Goal: Navigation & Orientation: Find specific page/section

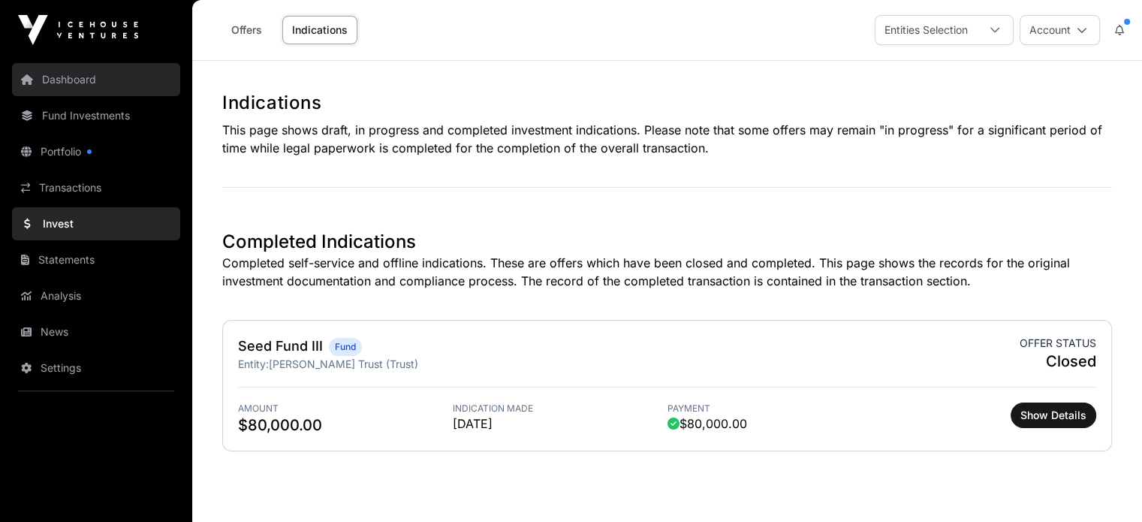
click at [66, 78] on link "Dashboard" at bounding box center [96, 79] width 168 height 33
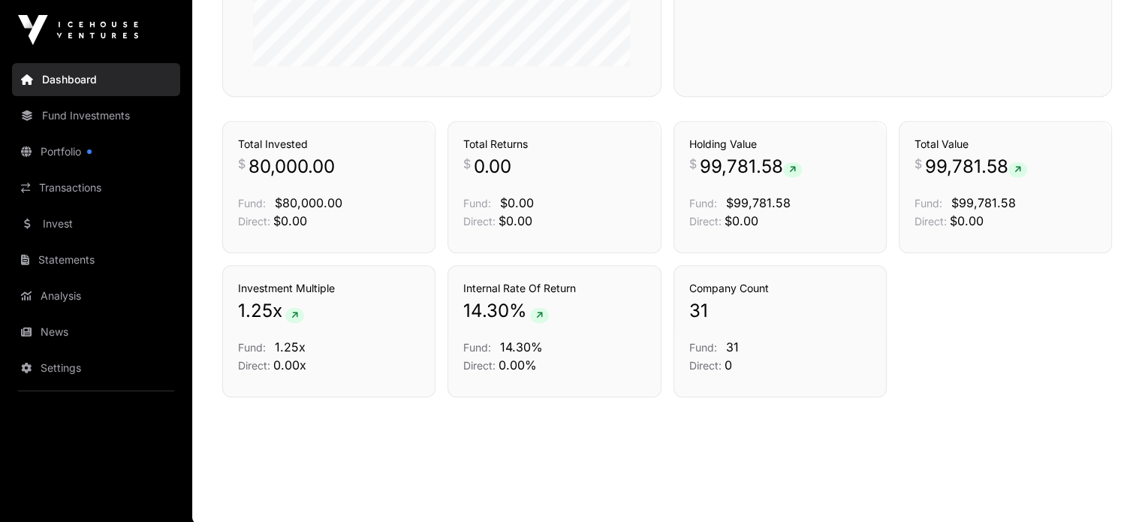
scroll to position [811, 0]
click at [537, 311] on icon at bounding box center [539, 315] width 7 height 9
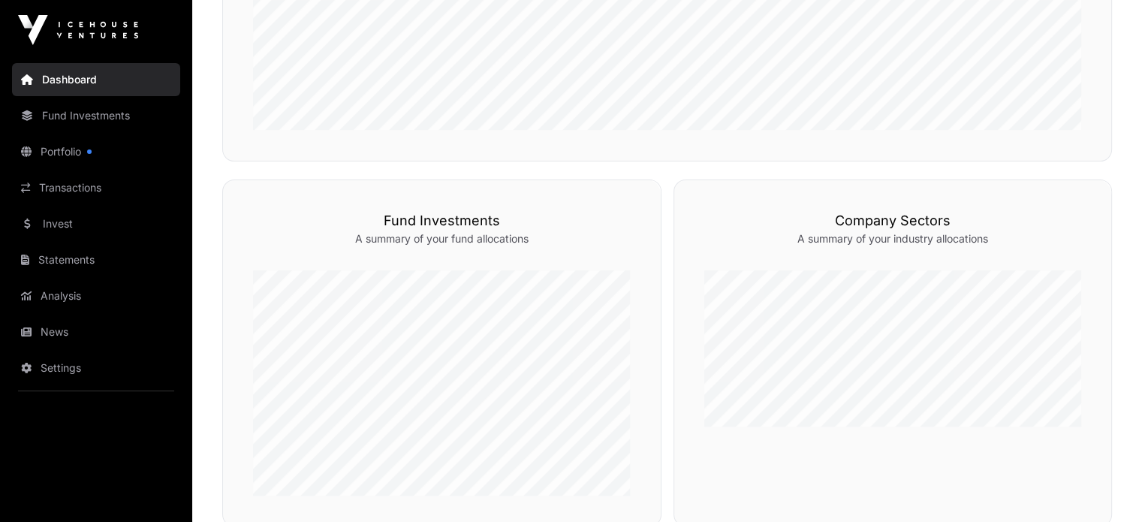
scroll to position [360, 0]
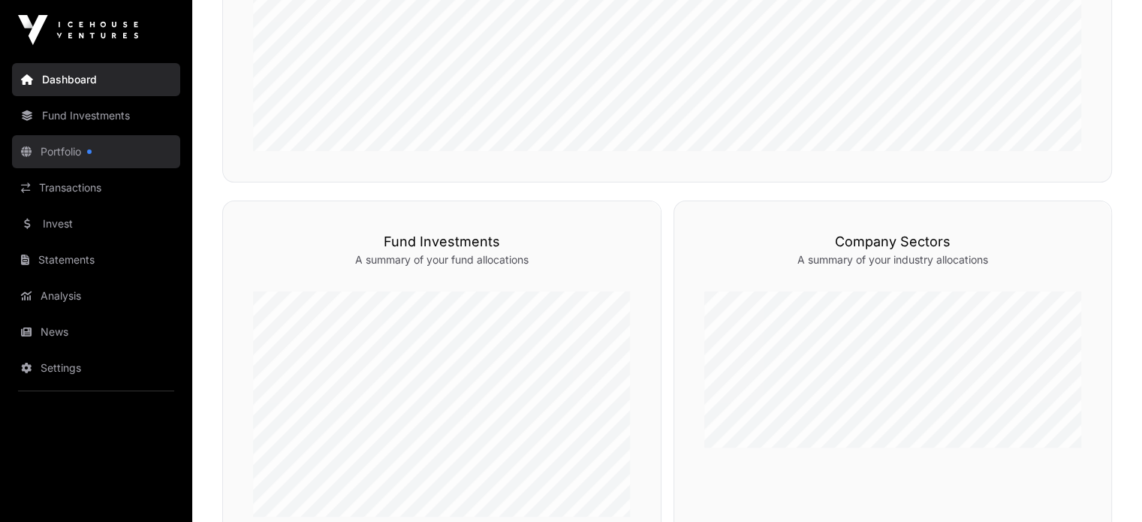
click at [67, 146] on link "Portfolio" at bounding box center [96, 151] width 168 height 33
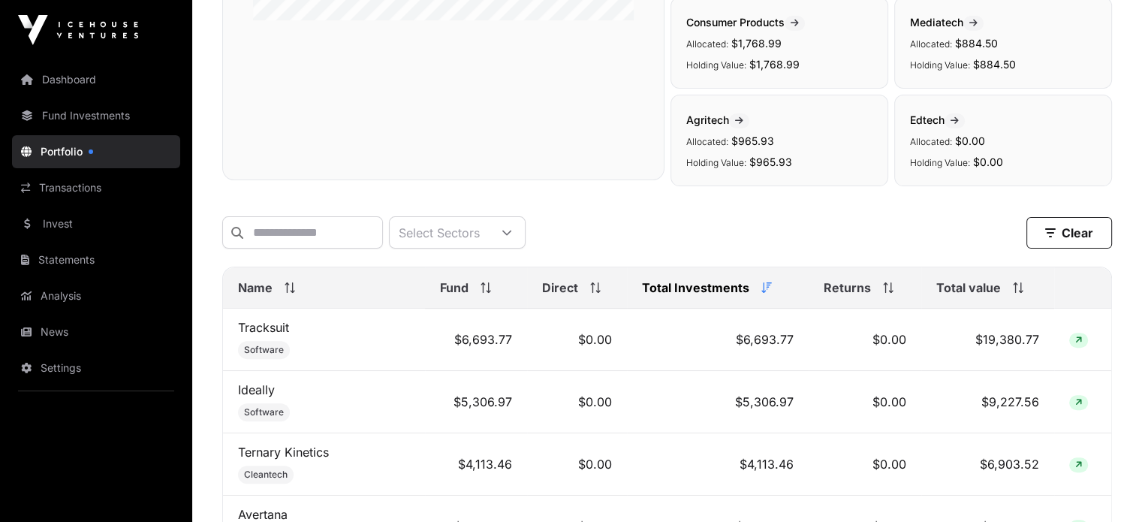
scroll to position [450, 0]
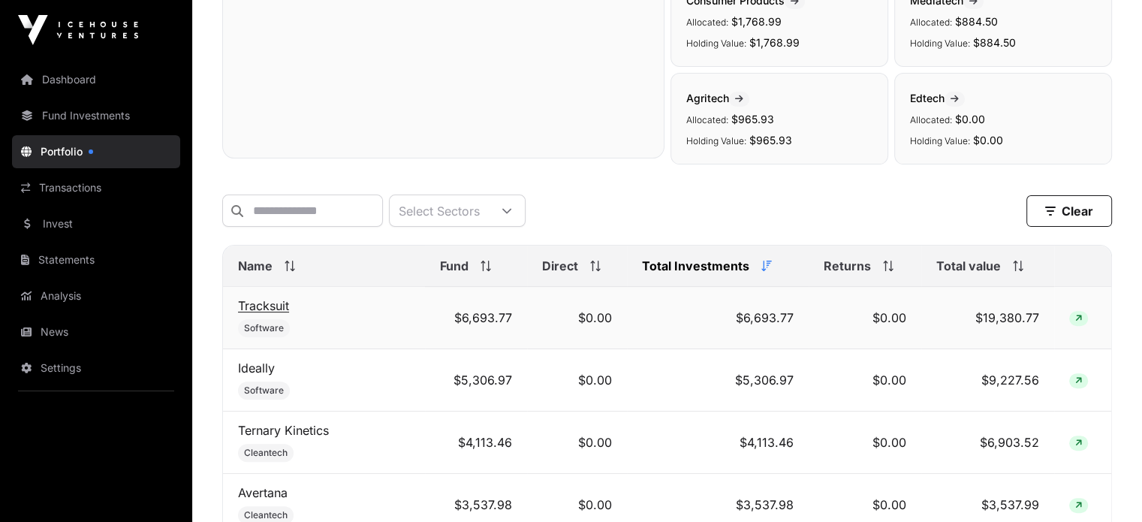
click at [272, 310] on link "Tracksuit" at bounding box center [263, 305] width 51 height 15
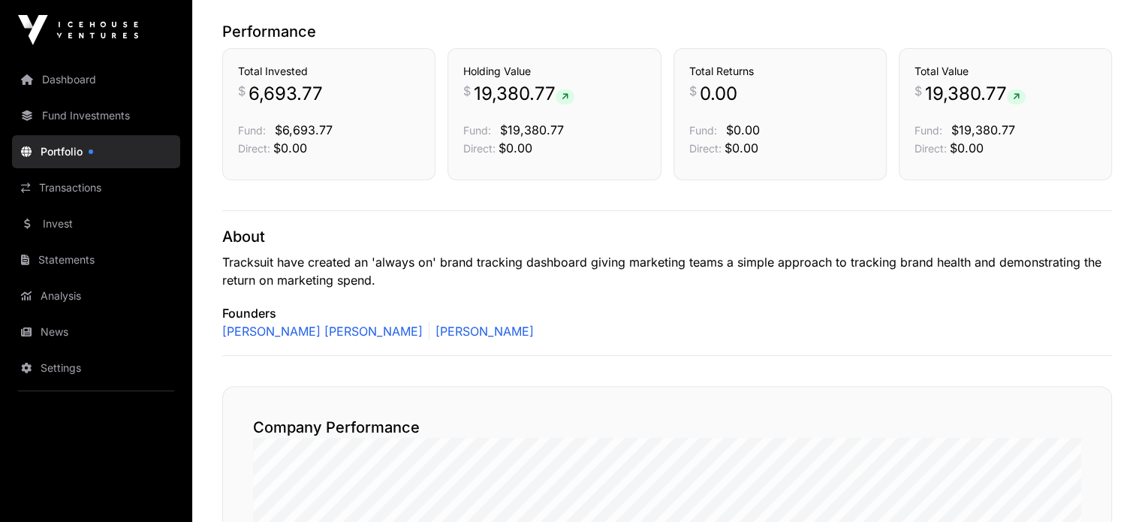
scroll to position [375, 0]
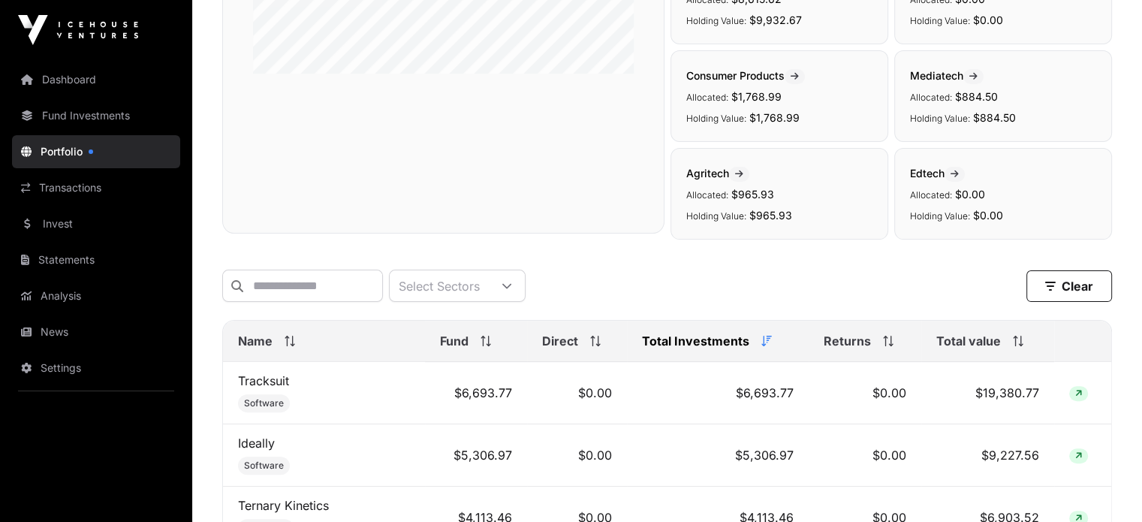
scroll to position [450, 0]
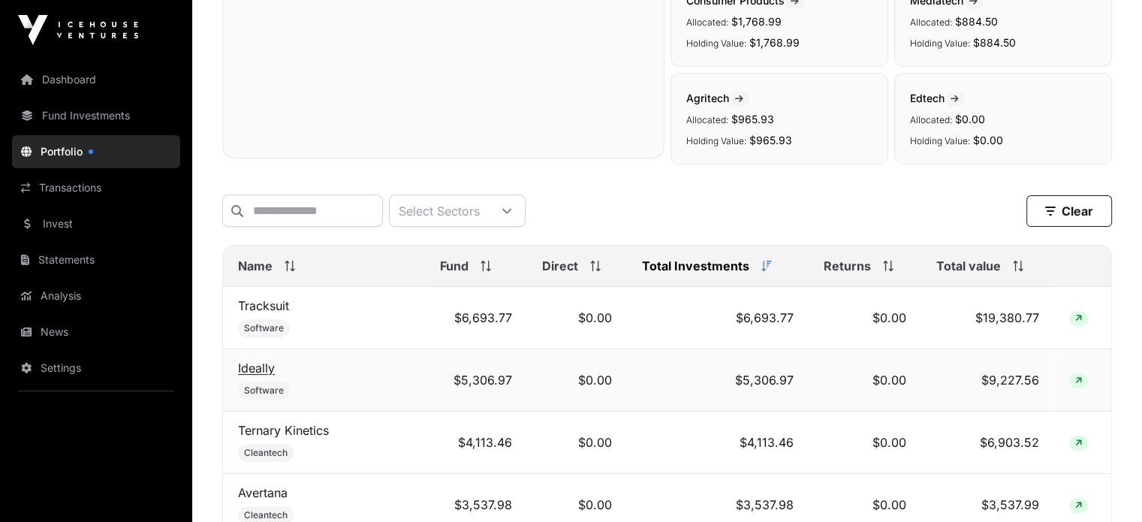
click at [261, 375] on link "Ideally" at bounding box center [256, 367] width 37 height 15
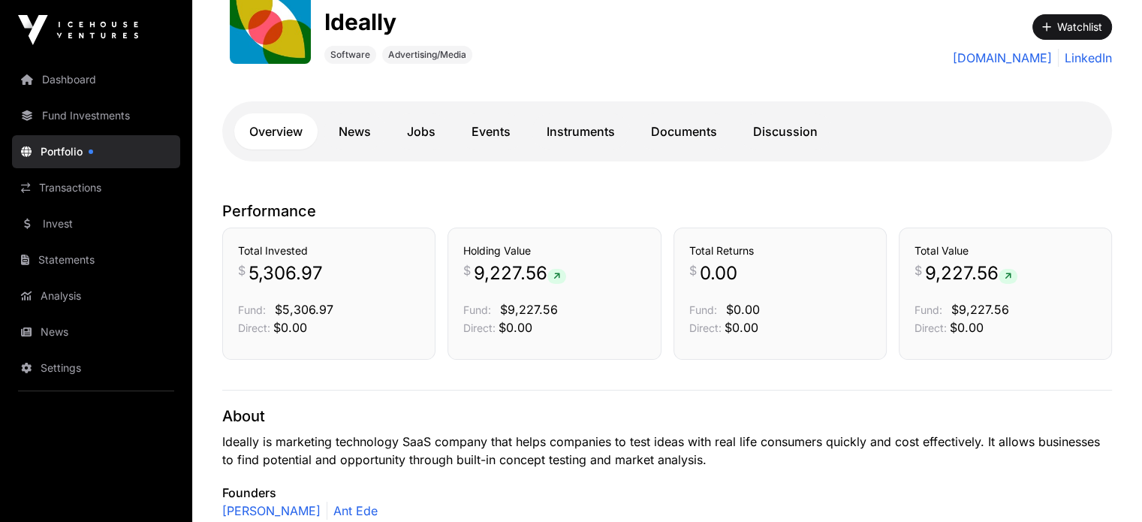
scroll to position [300, 0]
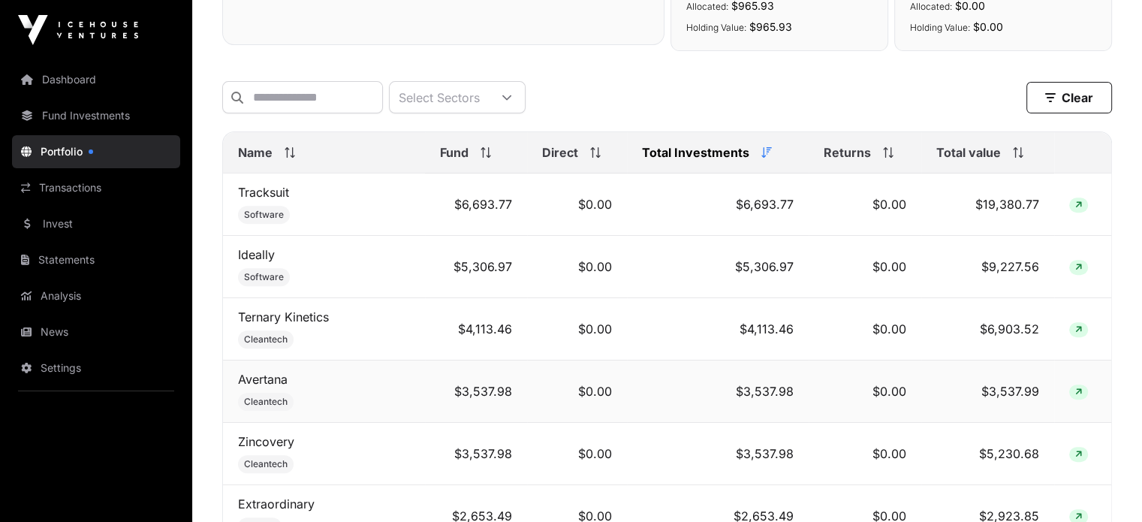
scroll to position [600, 0]
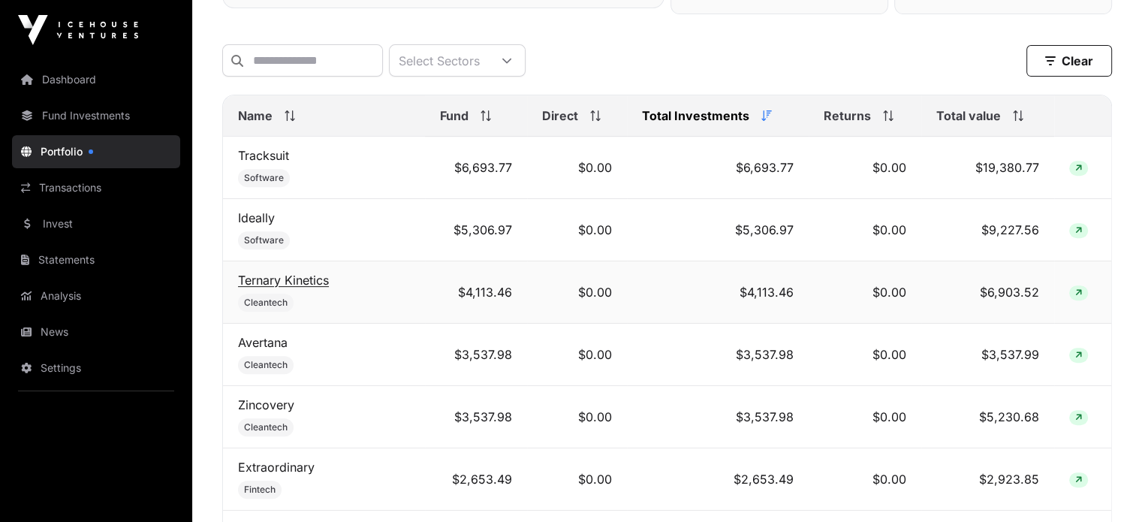
click at [296, 281] on link "Ternary Kinetics" at bounding box center [283, 279] width 91 height 15
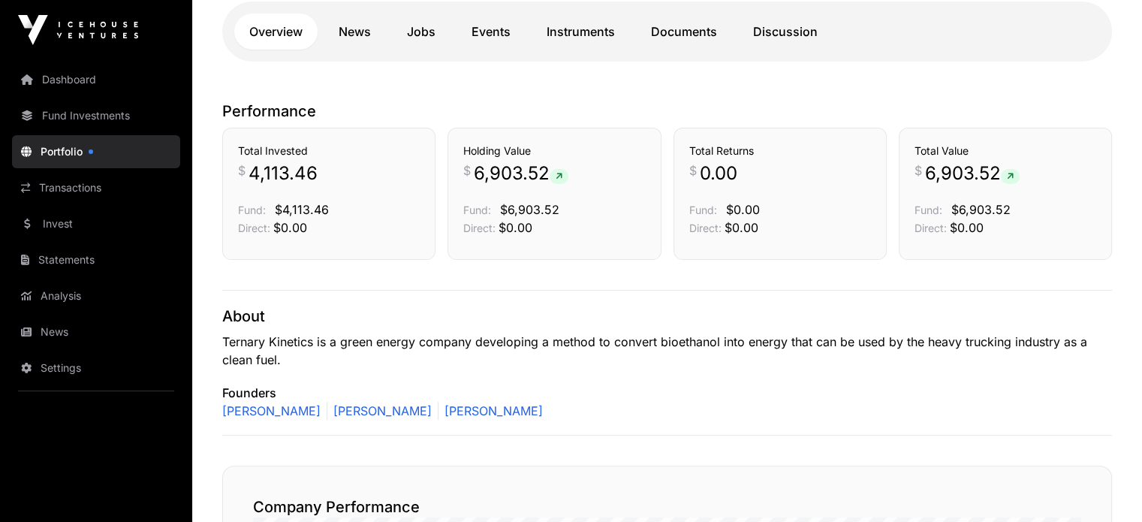
scroll to position [375, 0]
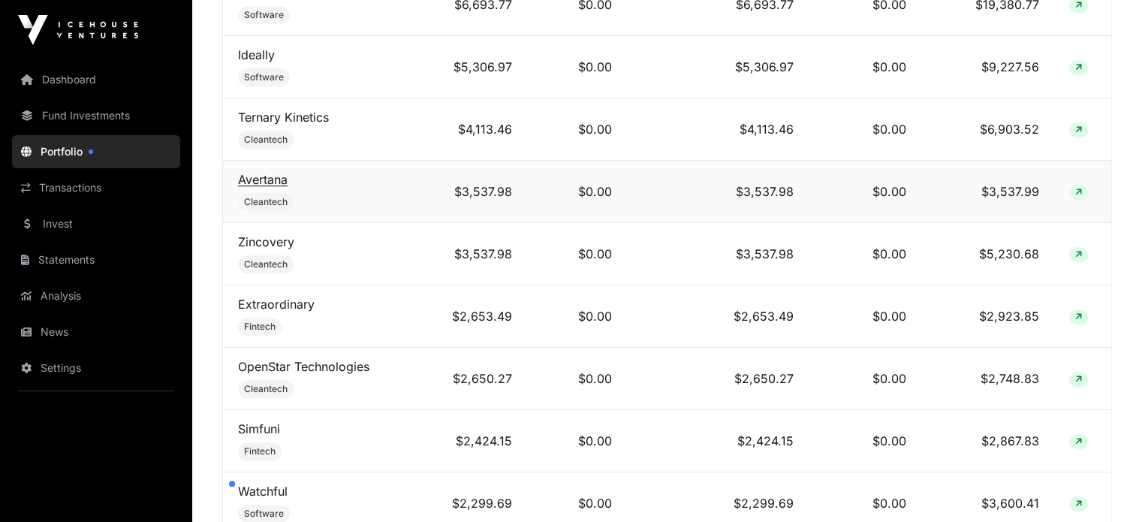
scroll to position [826, 0]
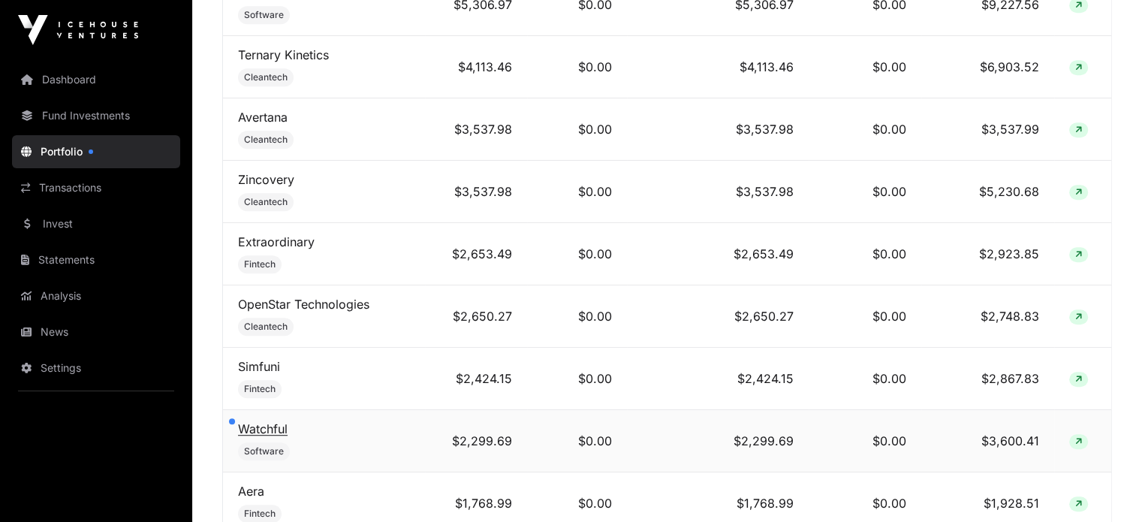
click at [275, 429] on link "Watchful" at bounding box center [263, 428] width 50 height 15
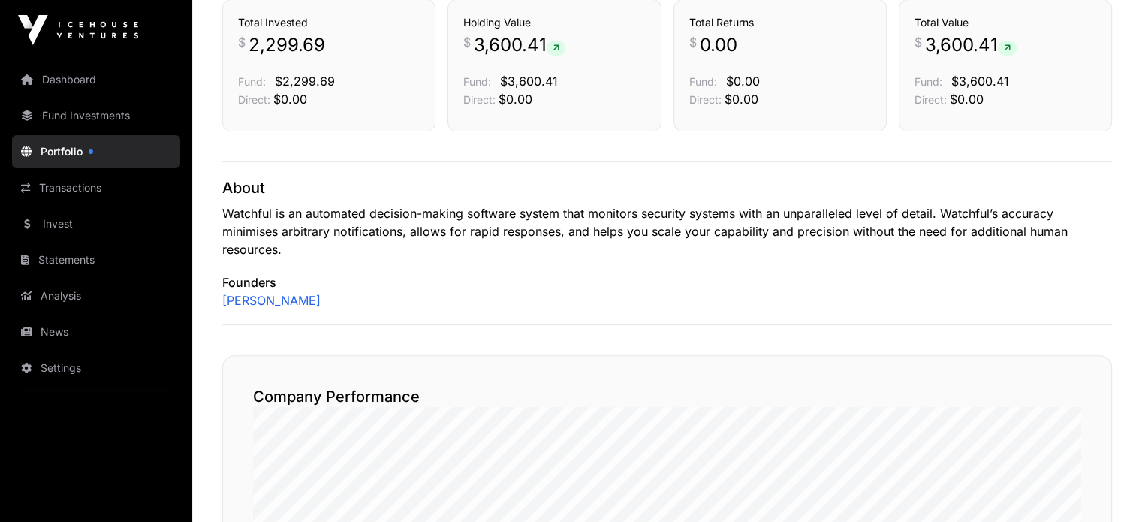
scroll to position [450, 0]
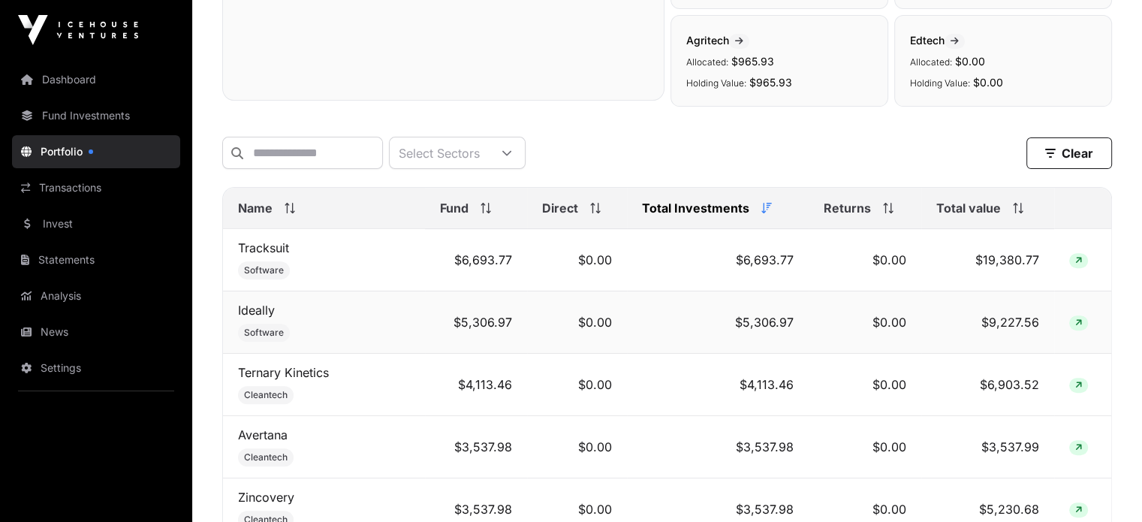
scroll to position [531, 0]
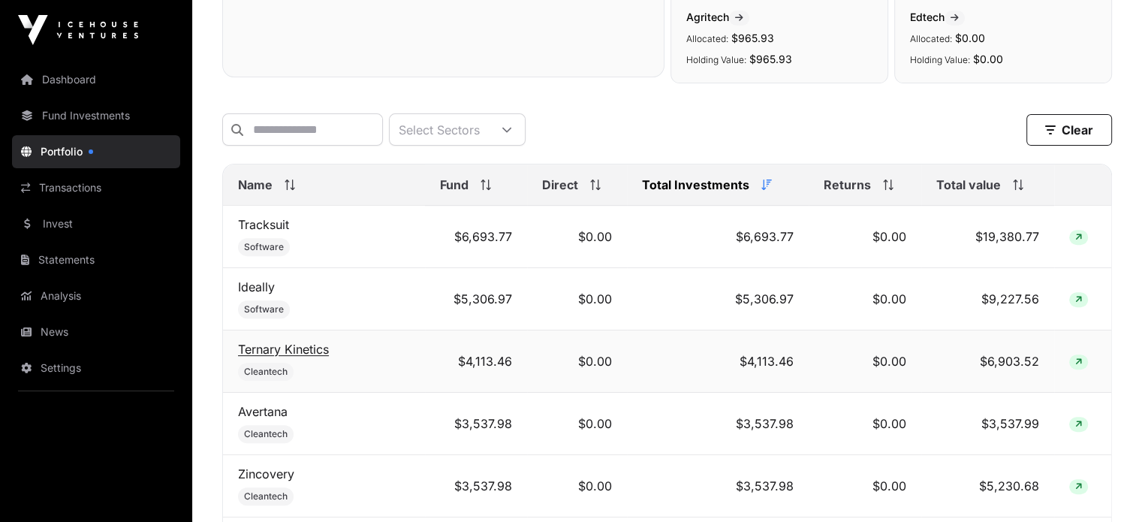
click at [270, 357] on link "Ternary Kinetics" at bounding box center [283, 349] width 91 height 15
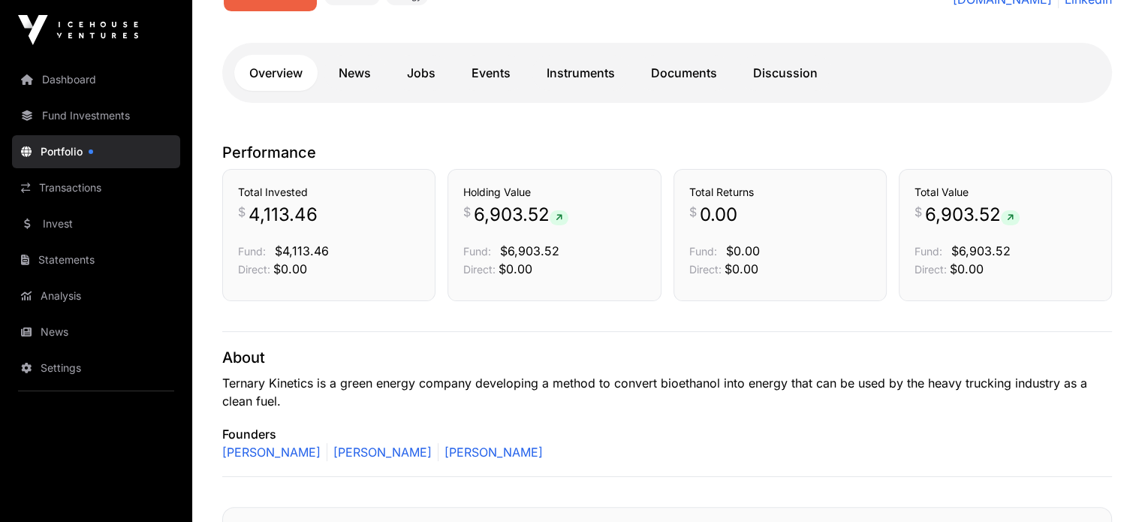
scroll to position [375, 0]
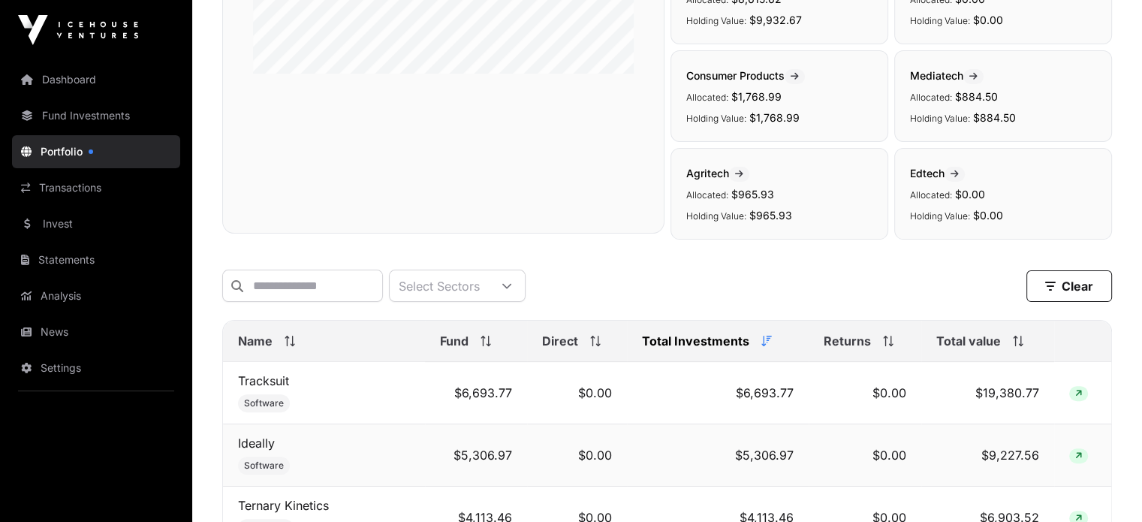
scroll to position [531, 0]
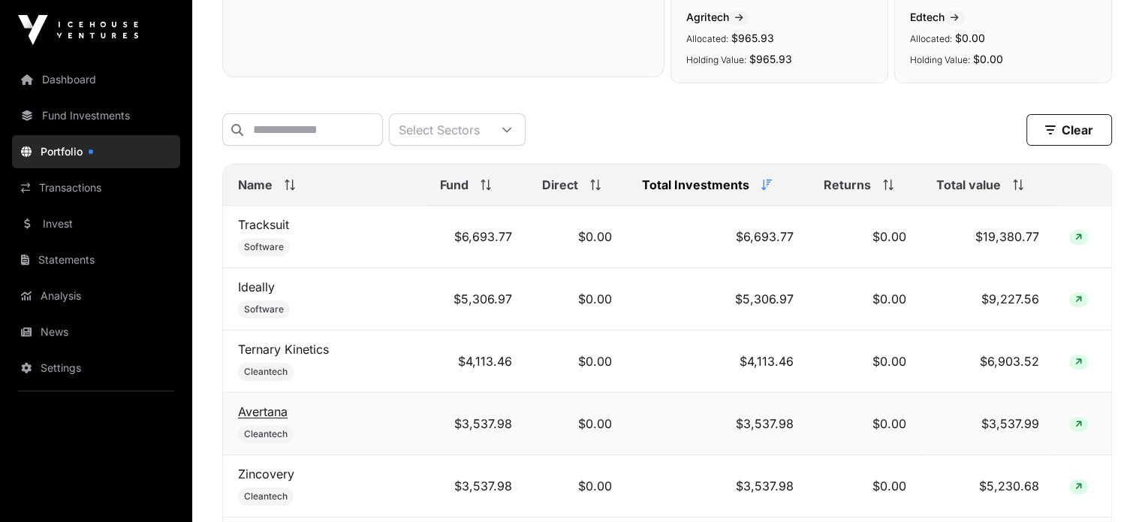
click at [276, 416] on link "Avertana" at bounding box center [263, 411] width 50 height 15
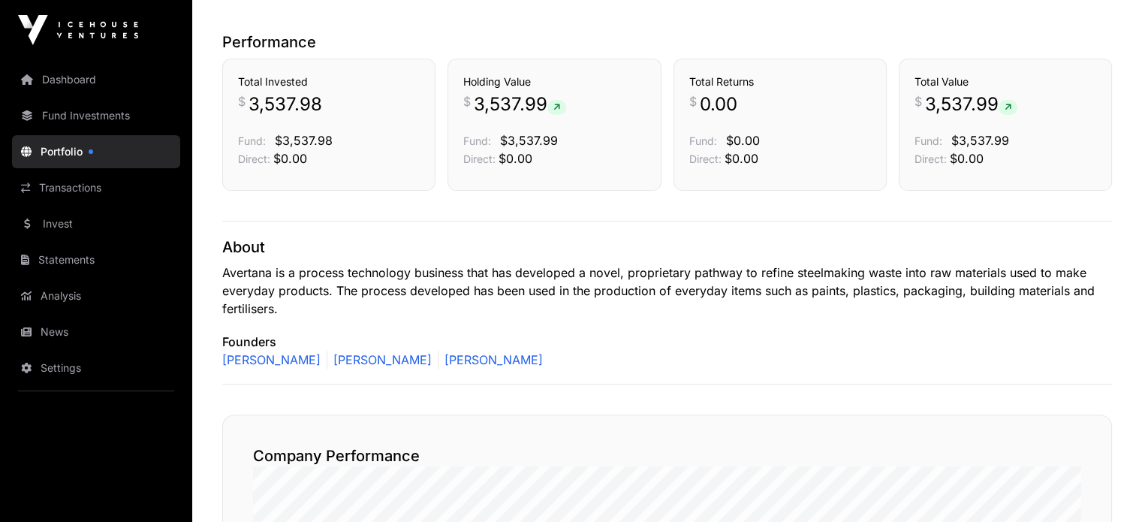
scroll to position [375, 0]
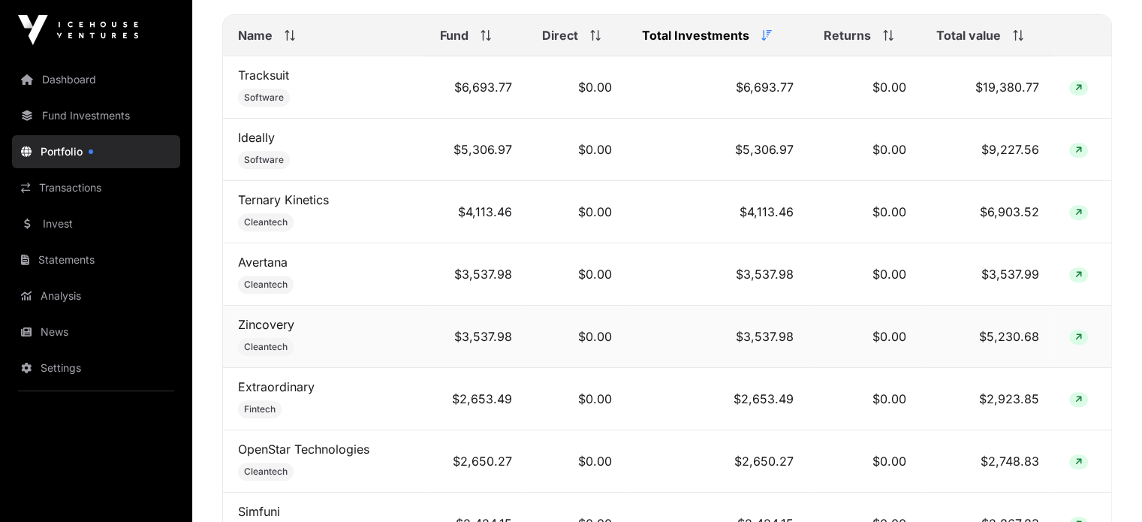
scroll to position [682, 0]
click at [284, 326] on link "Zincovery" at bounding box center [266, 323] width 56 height 15
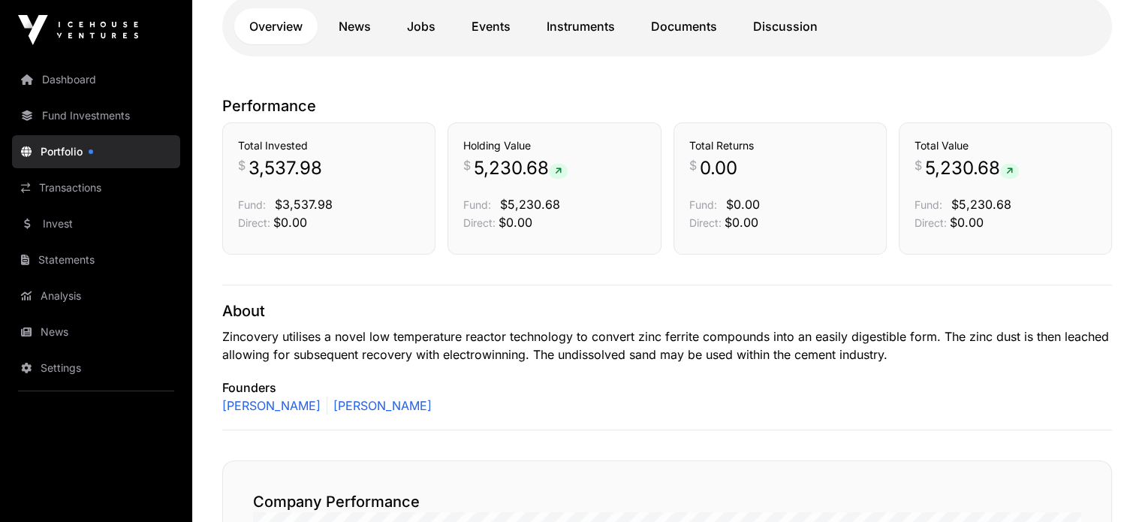
scroll to position [375, 0]
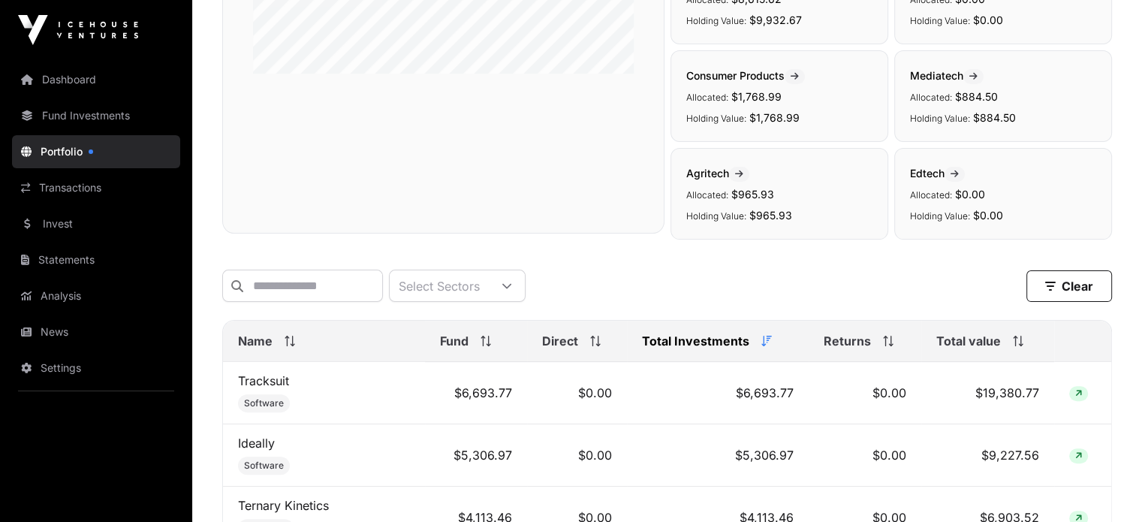
scroll to position [682, 0]
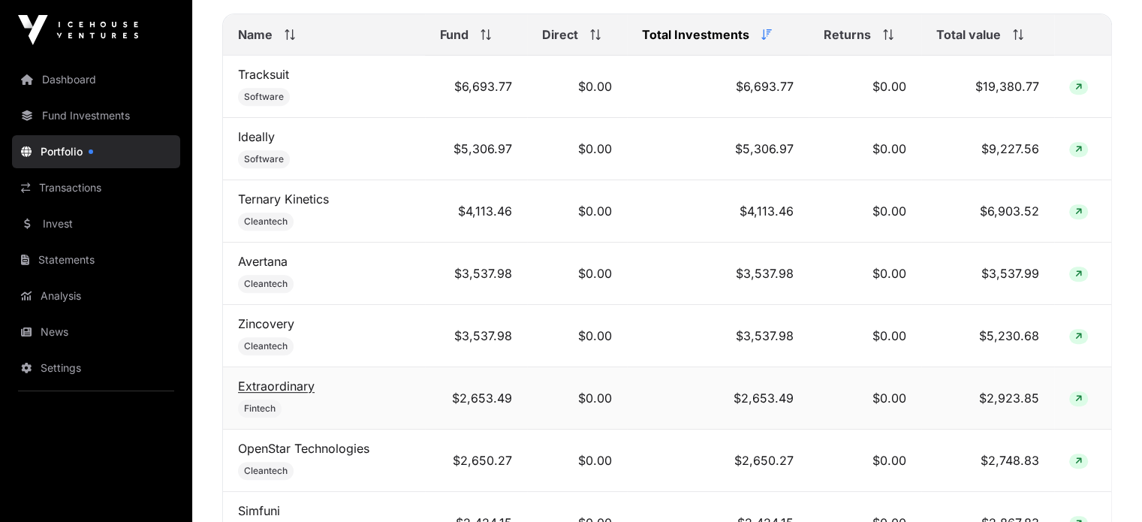
click at [282, 389] on link "Extraordinary" at bounding box center [276, 385] width 77 height 15
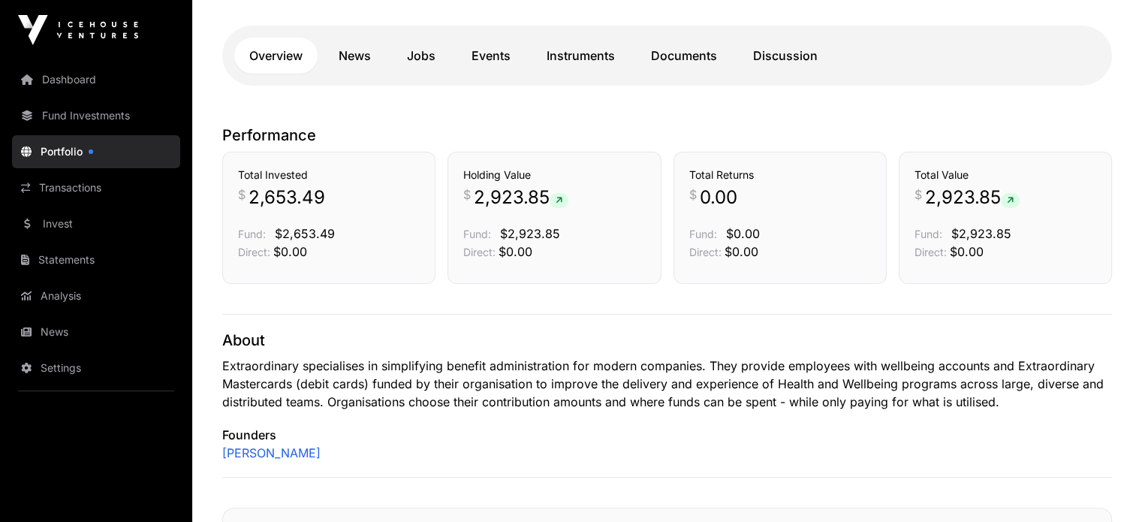
scroll to position [375, 0]
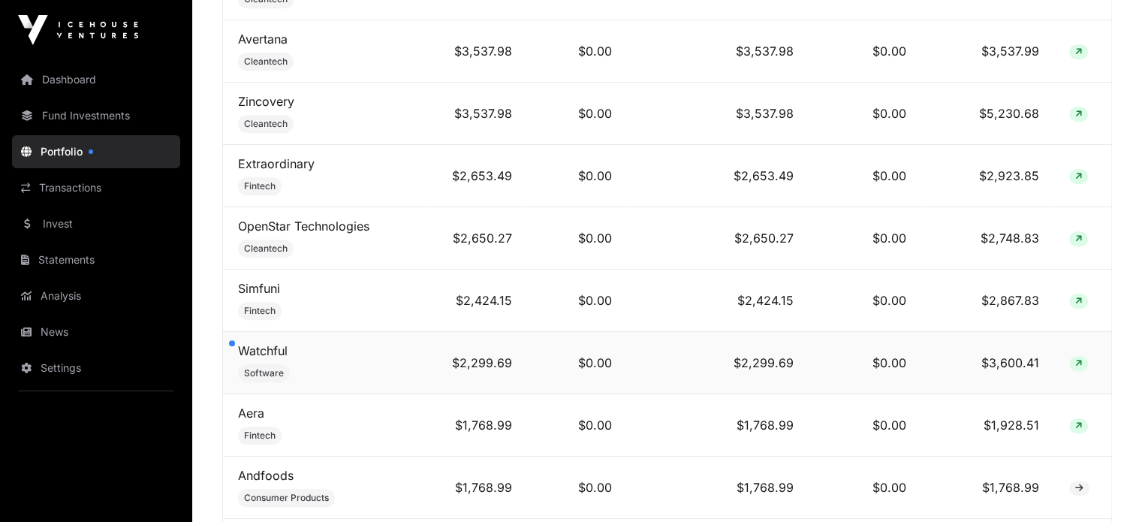
scroll to position [907, 0]
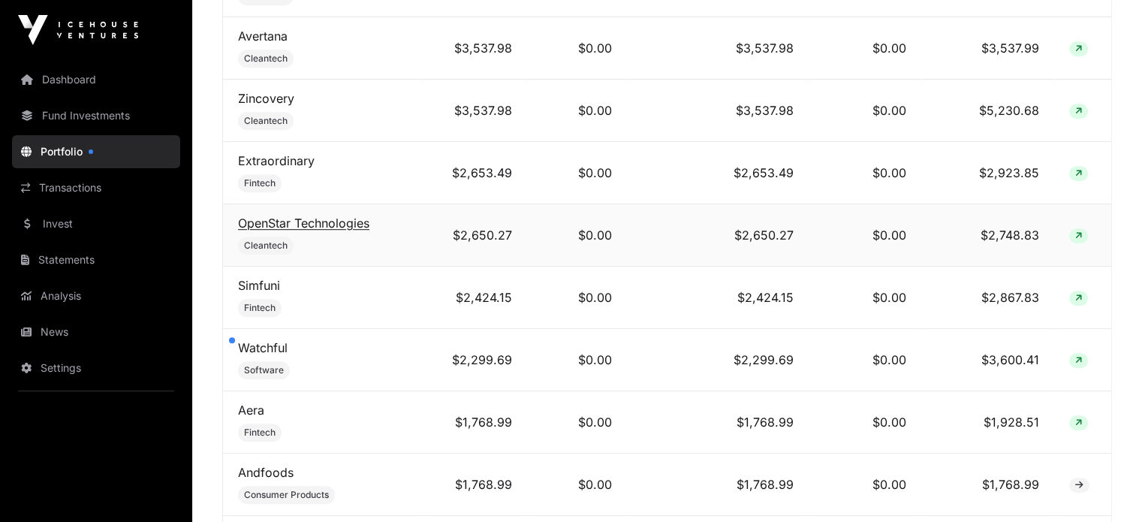
click at [290, 225] on link "OpenStar Technologies" at bounding box center [303, 222] width 131 height 15
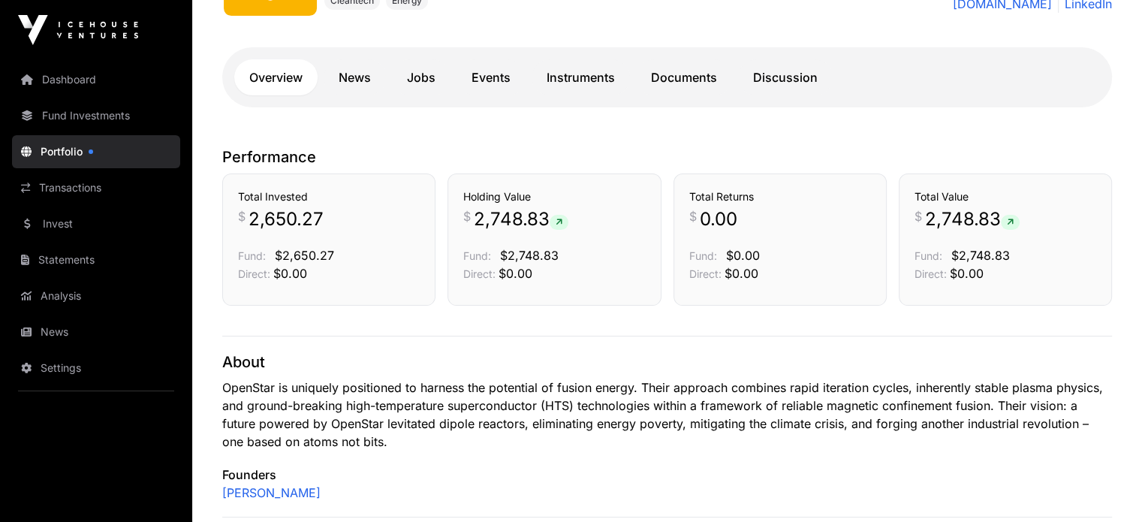
scroll to position [375, 0]
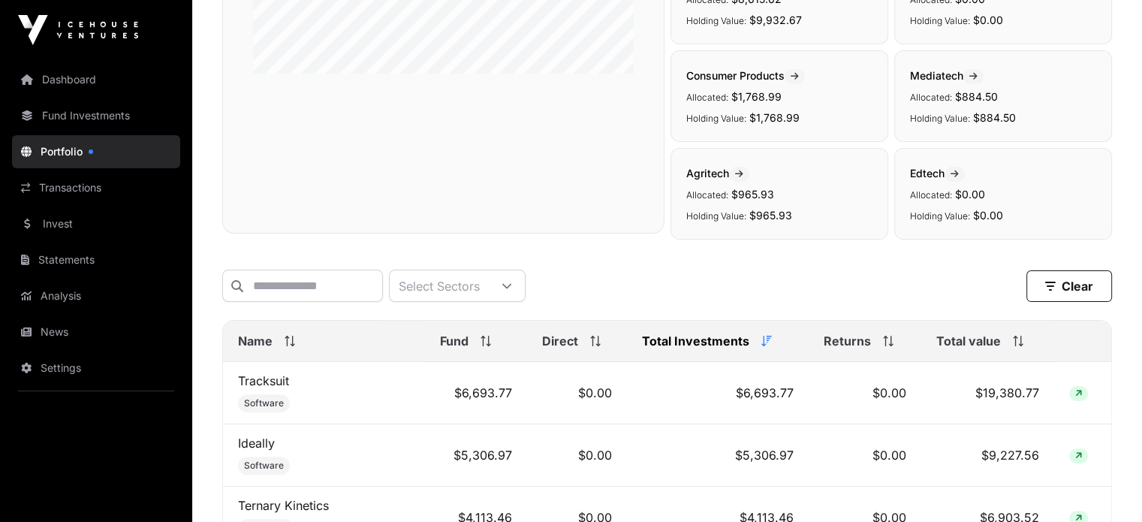
scroll to position [907, 0]
